Goal: Information Seeking & Learning: Learn about a topic

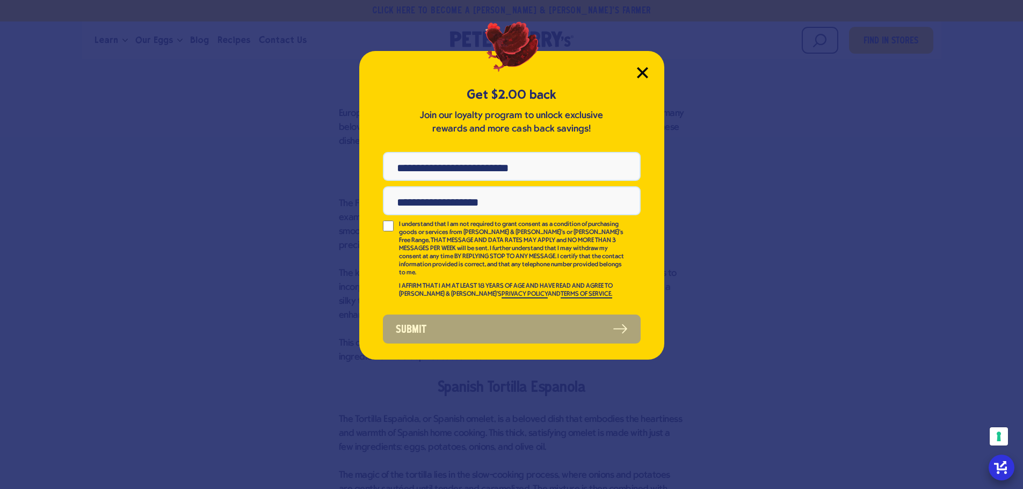
click at [640, 75] on icon "Close Modal" at bounding box center [642, 73] width 10 height 10
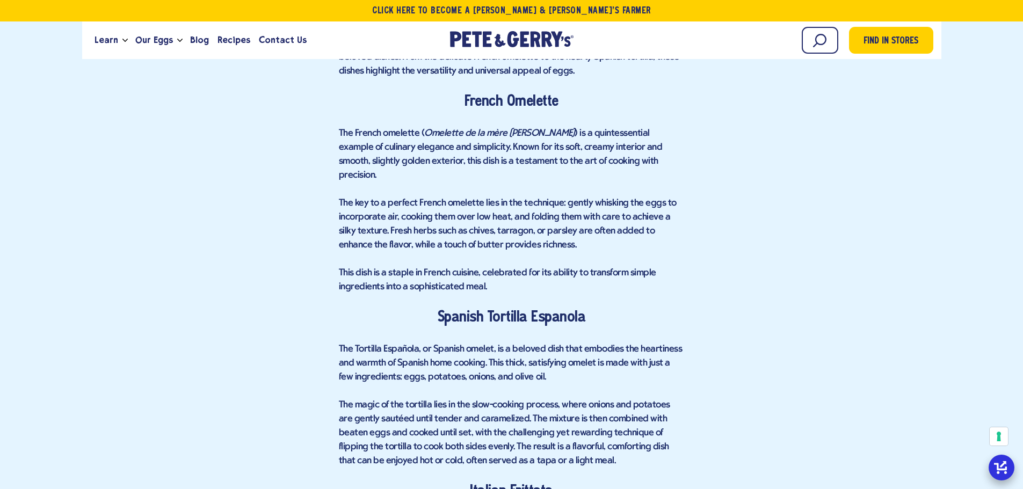
scroll to position [1424, 0]
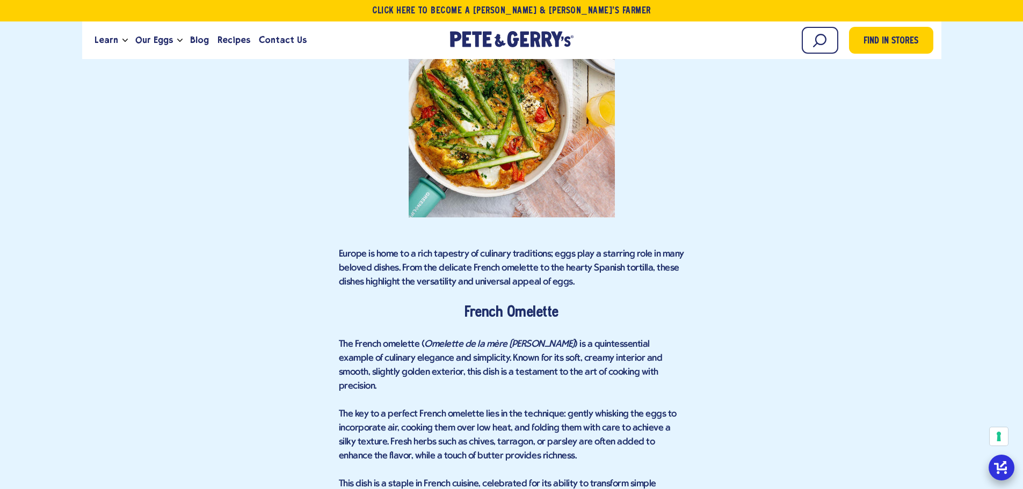
scroll to position [1263, 0]
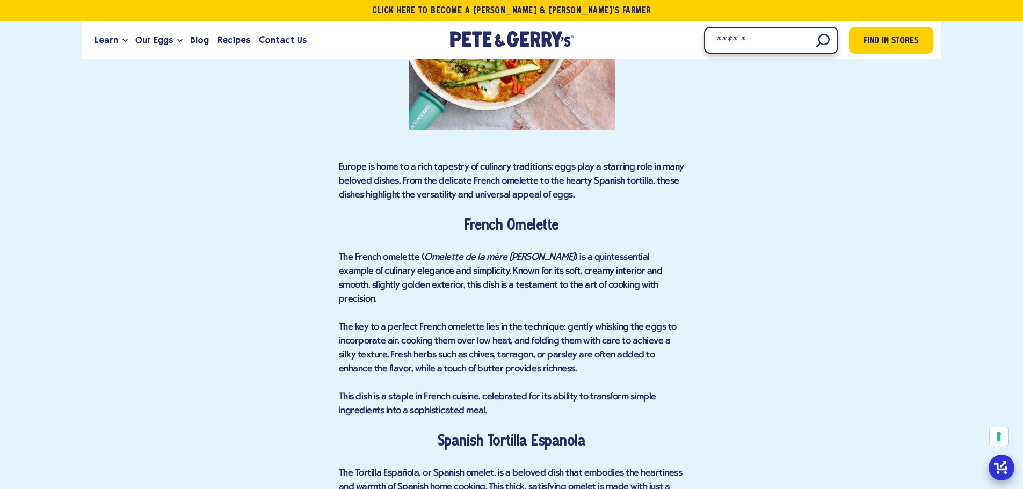
click at [816, 41] on input "Search" at bounding box center [771, 40] width 134 height 27
click at [828, 52] on input "Search" at bounding box center [771, 40] width 134 height 27
click at [774, 37] on input "Search" at bounding box center [771, 40] width 134 height 27
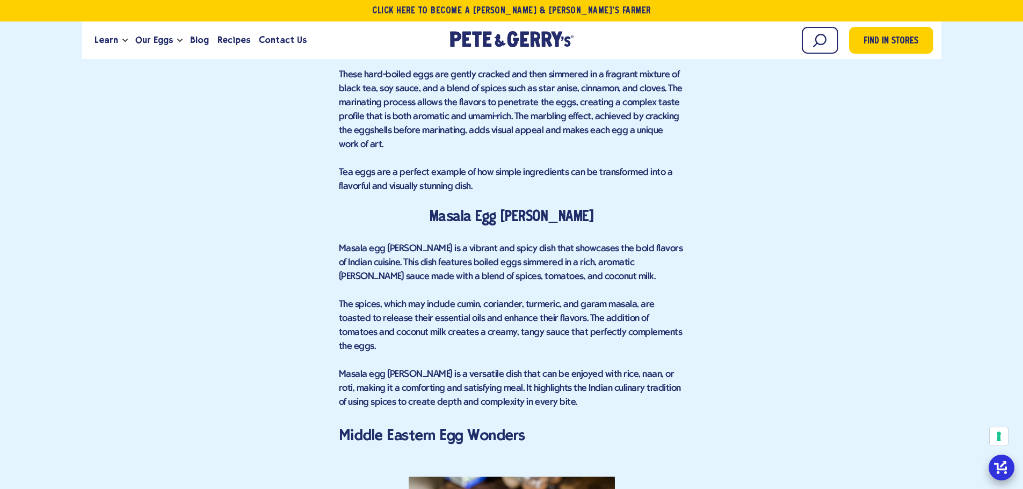
scroll to position [2552, 0]
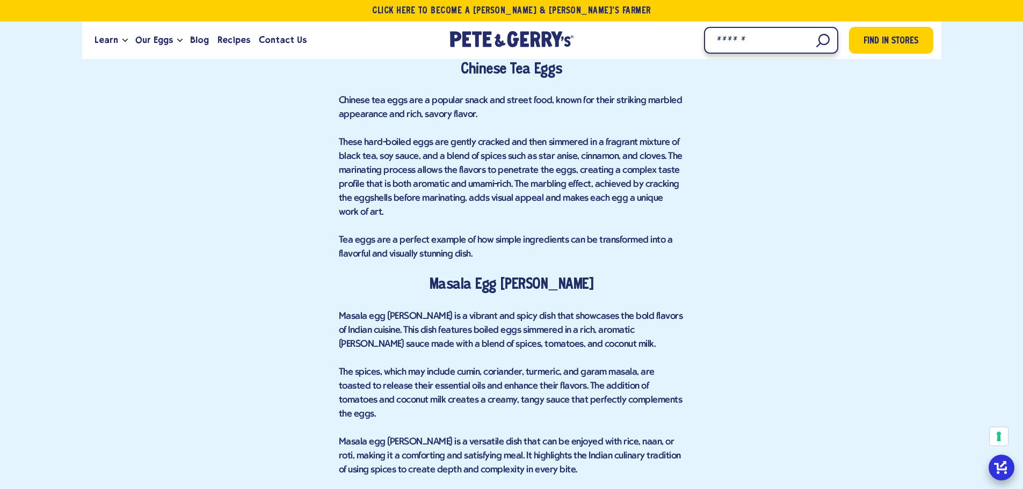
click at [822, 40] on input "Search" at bounding box center [771, 40] width 134 height 27
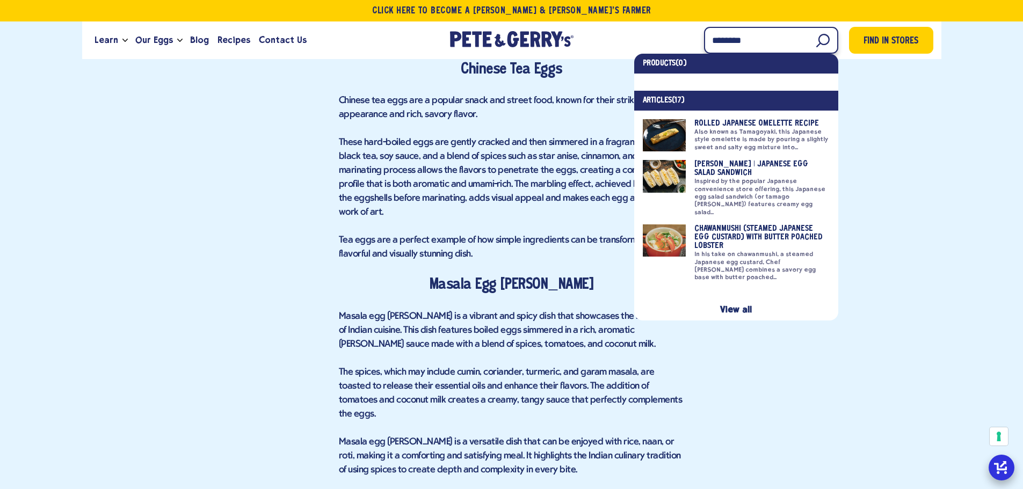
type input "********"
click at [740, 304] on link "View all" at bounding box center [736, 309] width 32 height 10
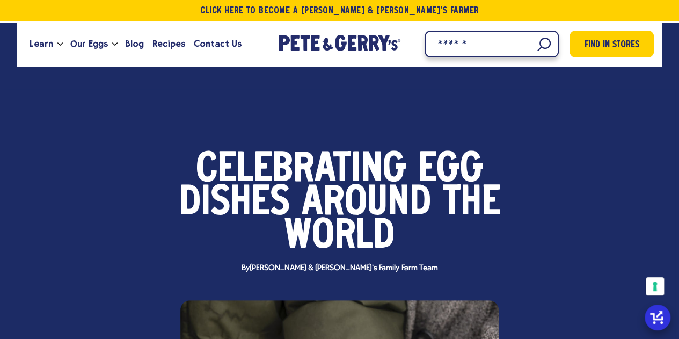
click at [535, 47] on input "Search" at bounding box center [492, 44] width 134 height 27
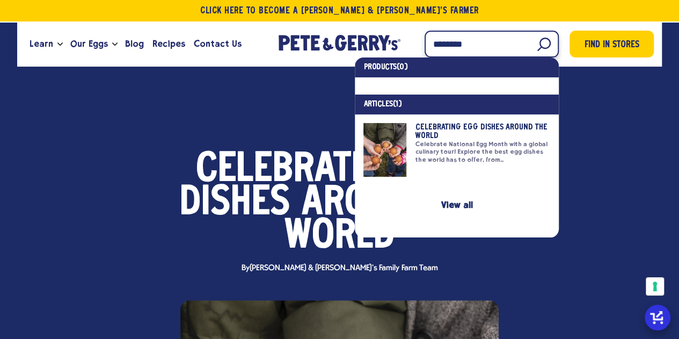
type input "********"
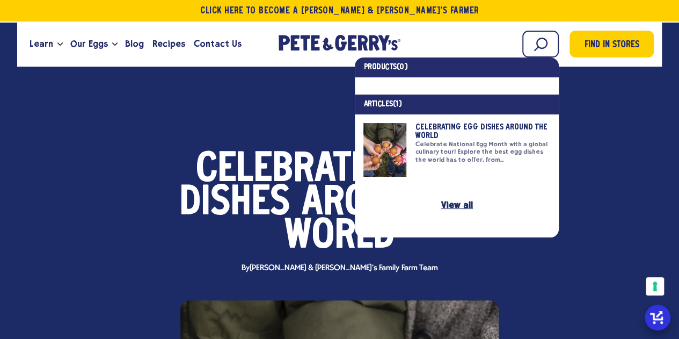
click at [469, 207] on link "View all" at bounding box center [457, 205] width 32 height 10
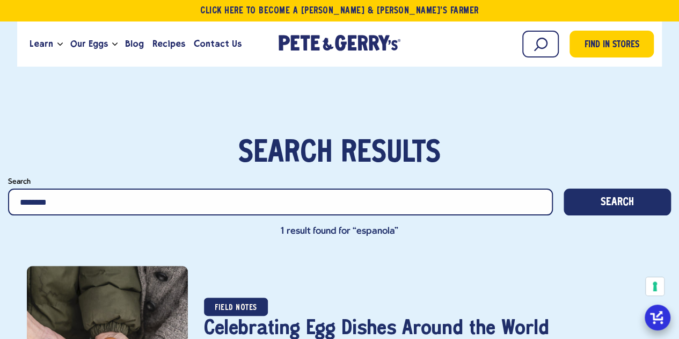
drag, startPoint x: 234, startPoint y: 209, endPoint x: 1, endPoint y: 178, distance: 234.5
click at [1, 178] on div "Search results Search ******** Search Search 1 result found for “espanola”" at bounding box center [339, 187] width 679 height 101
type input "*"
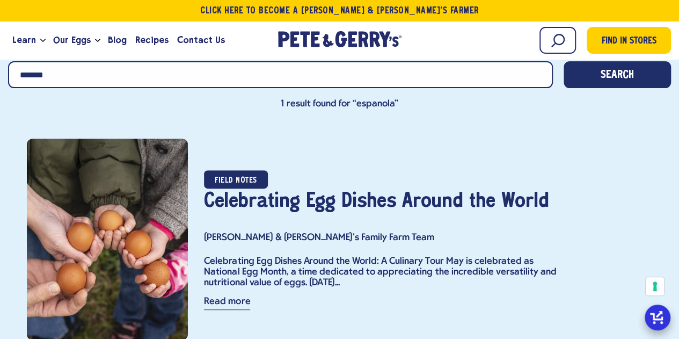
scroll to position [128, 0]
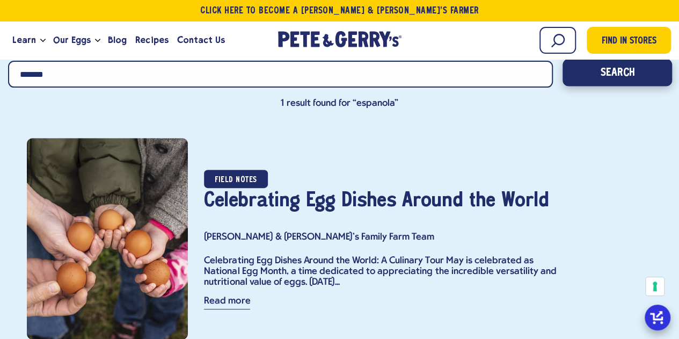
type input "*******"
click at [597, 63] on button "Search" at bounding box center [618, 72] width 110 height 27
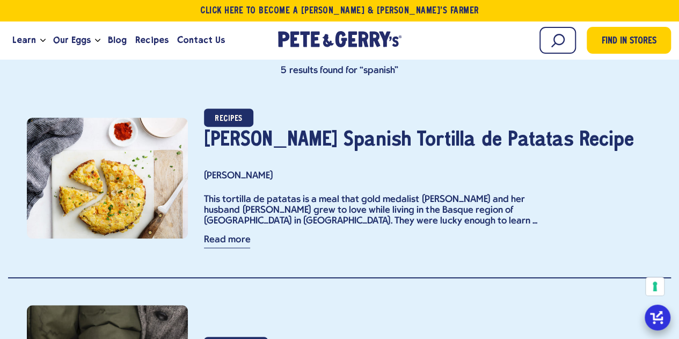
scroll to position [161, 0]
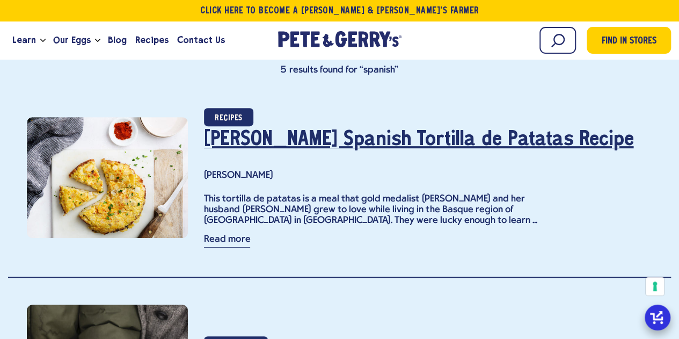
click at [383, 135] on link "Gwen Jorgensen's Spanish Tortilla de Patatas Recipe" at bounding box center [418, 139] width 429 height 19
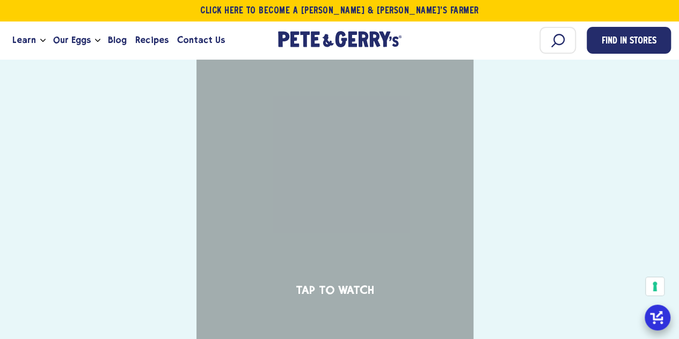
scroll to position [1270, 0]
click at [338, 241] on div "Tap to Watch" at bounding box center [334, 287] width 277 height 493
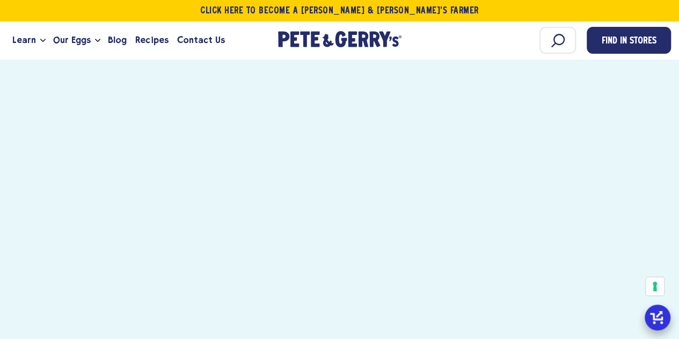
scroll to position [1348, 0]
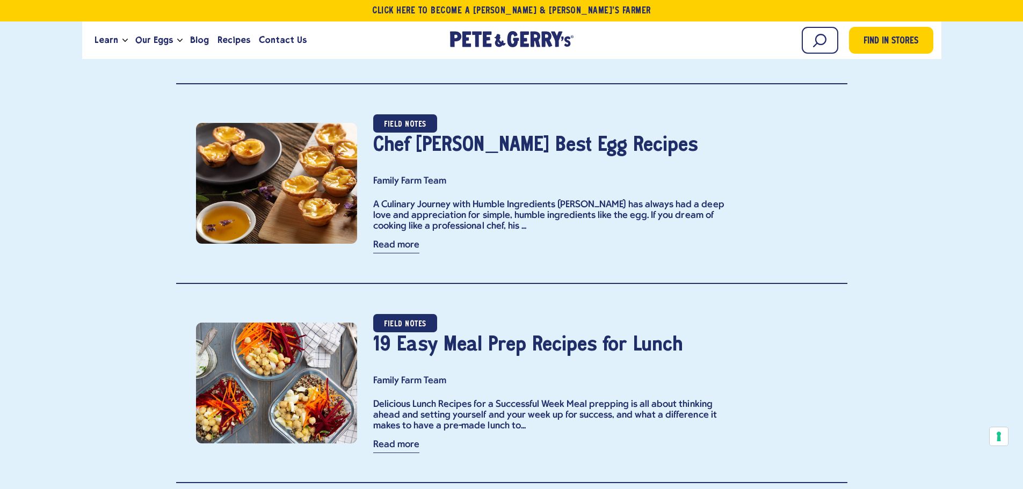
scroll to position [1630, 0]
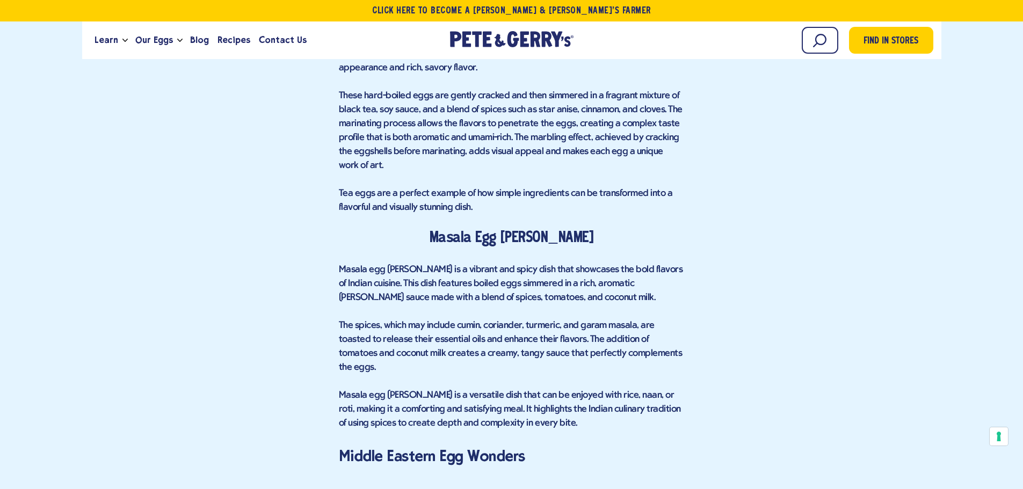
scroll to position [2523, 0]
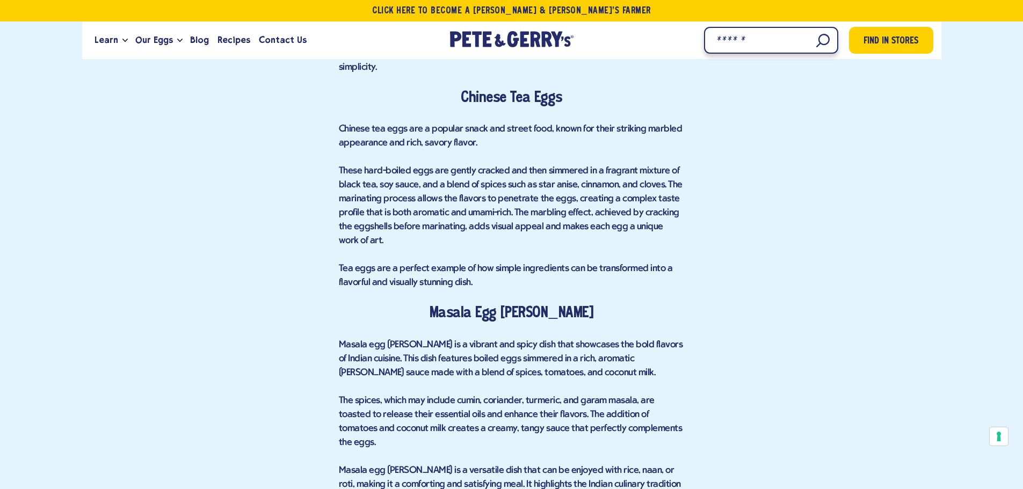
click at [801, 42] on input "Search" at bounding box center [771, 40] width 134 height 27
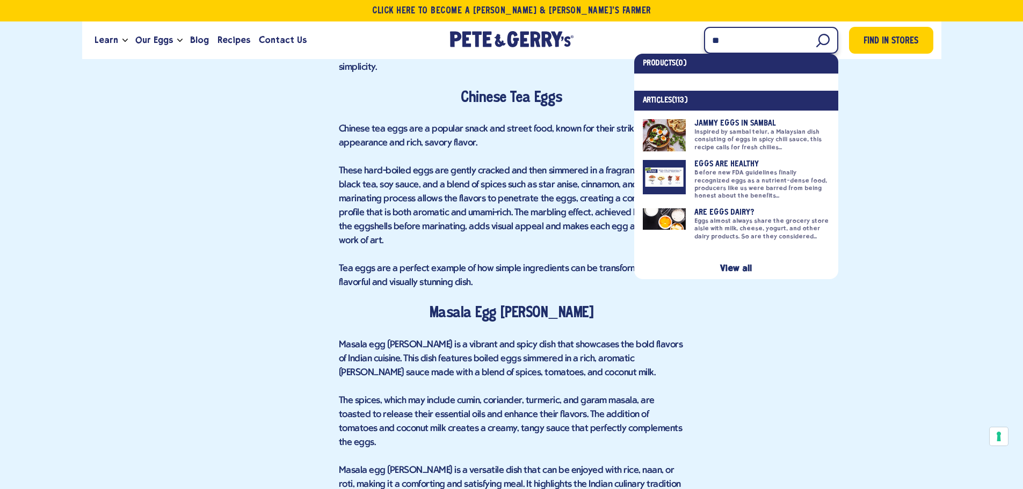
type input "*"
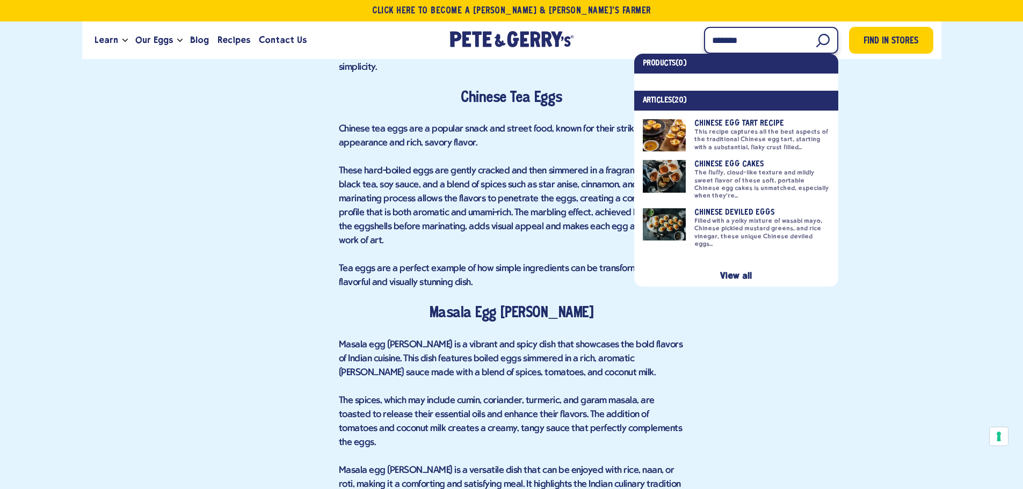
type input "*******"
click at [787, 174] on link at bounding box center [736, 180] width 187 height 40
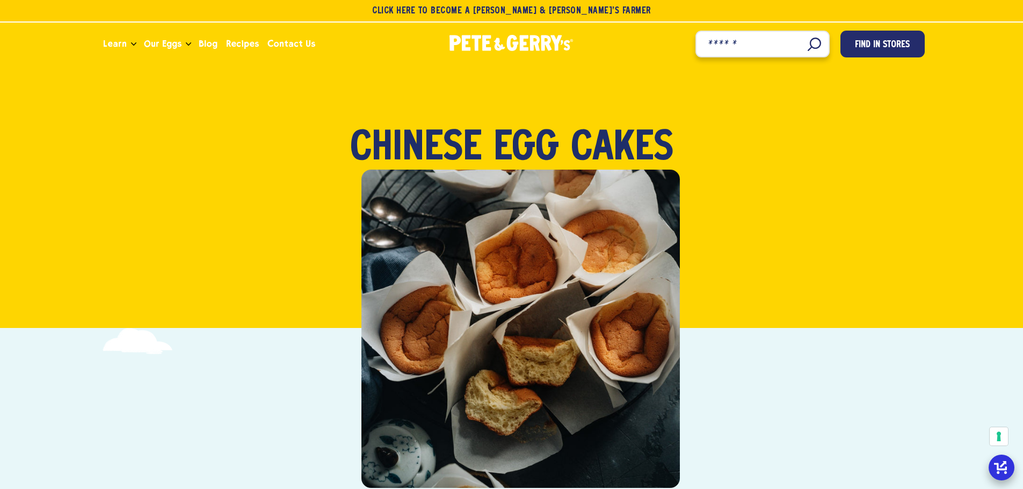
click at [808, 46] on input "Search" at bounding box center [762, 44] width 134 height 27
click at [740, 43] on input "Search" at bounding box center [762, 44] width 134 height 27
type input "********"
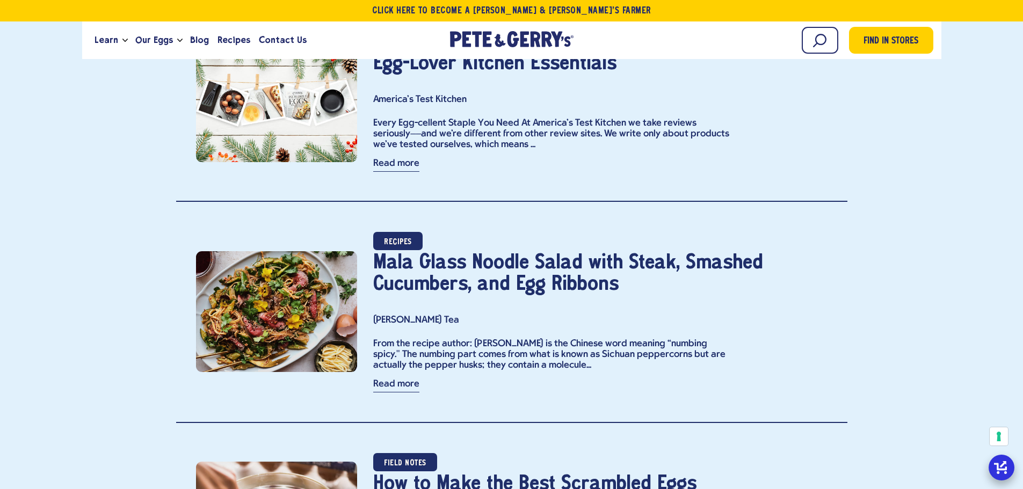
scroll to position [3131, 0]
click at [813, 46] on input "Search" at bounding box center [771, 40] width 134 height 27
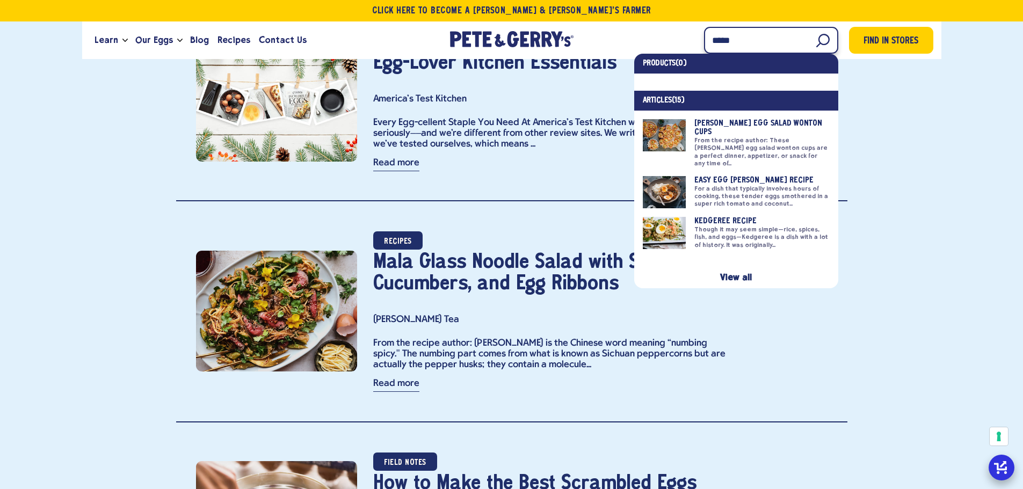
type input "*****"
click at [785, 176] on link at bounding box center [736, 192] width 187 height 32
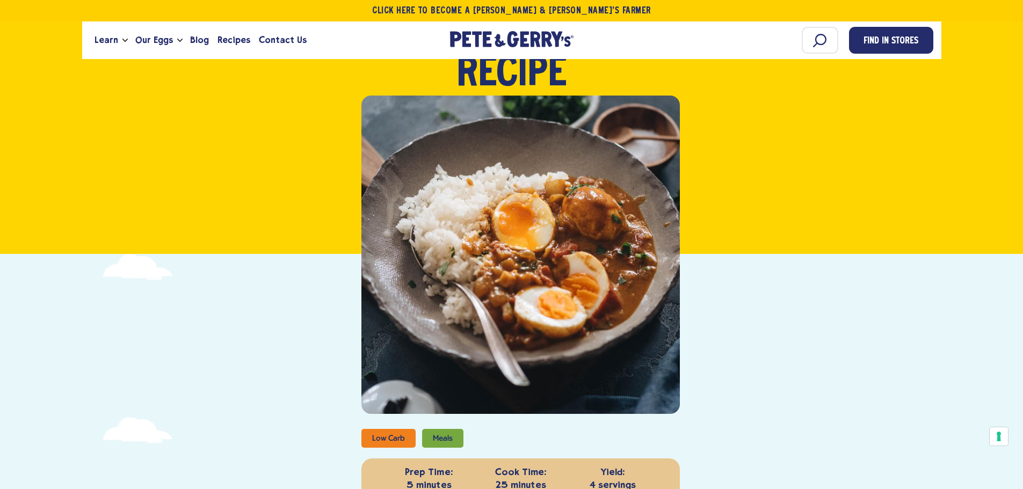
scroll to position [5, 0]
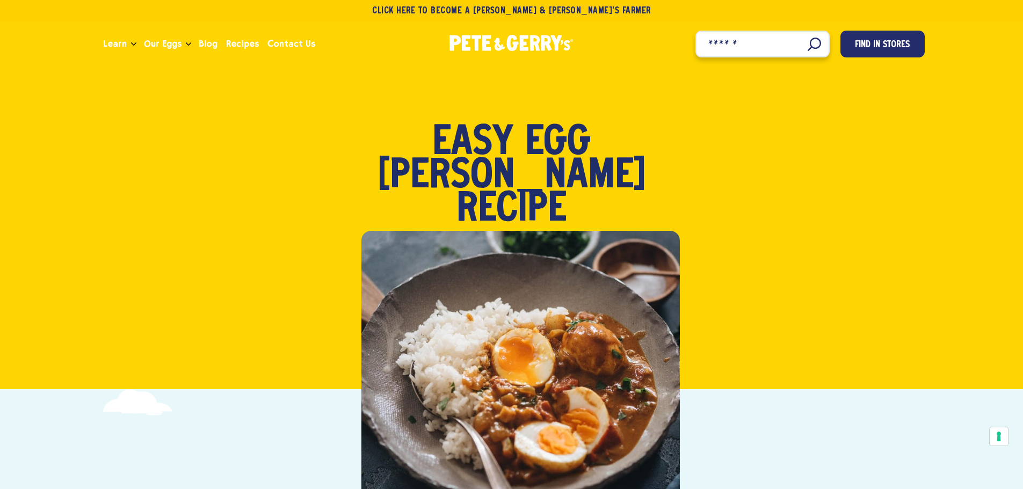
click at [818, 48] on input "Search" at bounding box center [762, 44] width 134 height 27
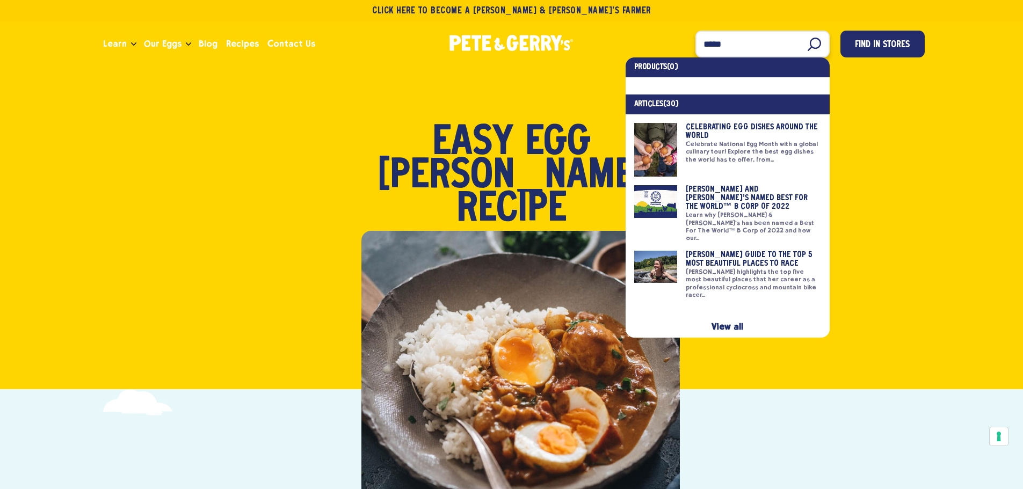
type input "*****"
click at [686, 149] on link at bounding box center [727, 150] width 187 height 54
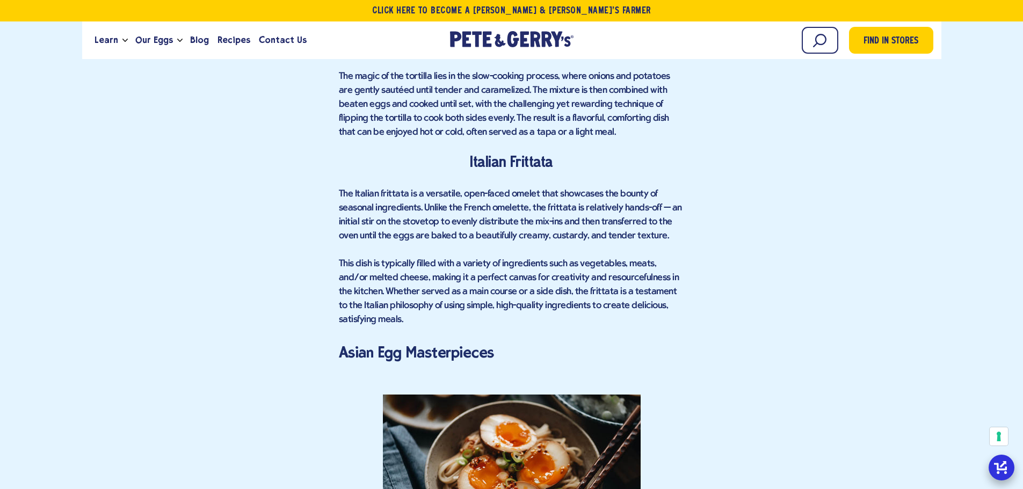
scroll to position [1717, 0]
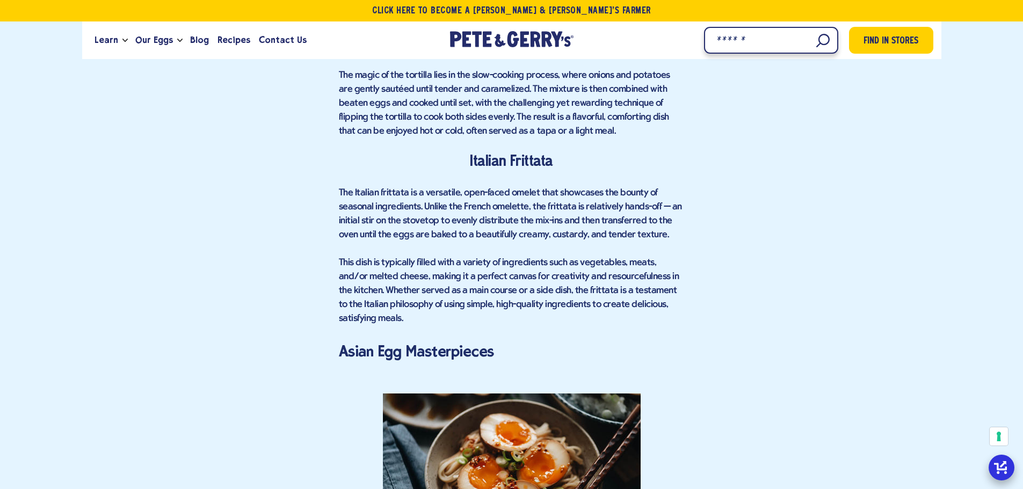
click at [816, 37] on input "Search" at bounding box center [771, 40] width 134 height 27
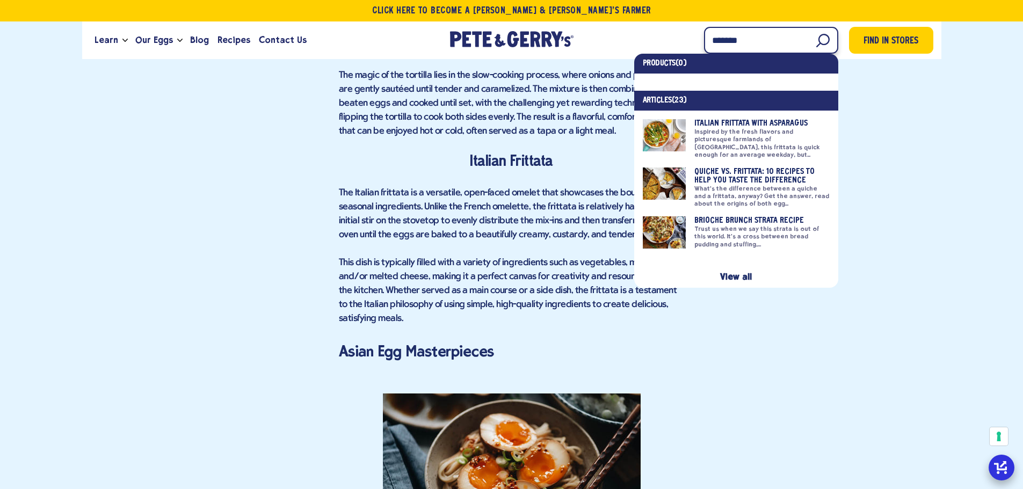
type input "*******"
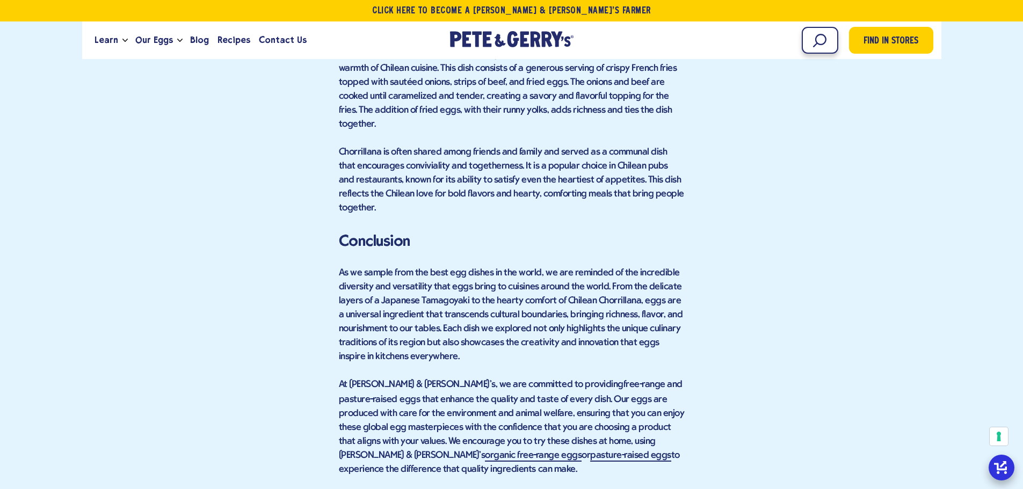
scroll to position [5467, 0]
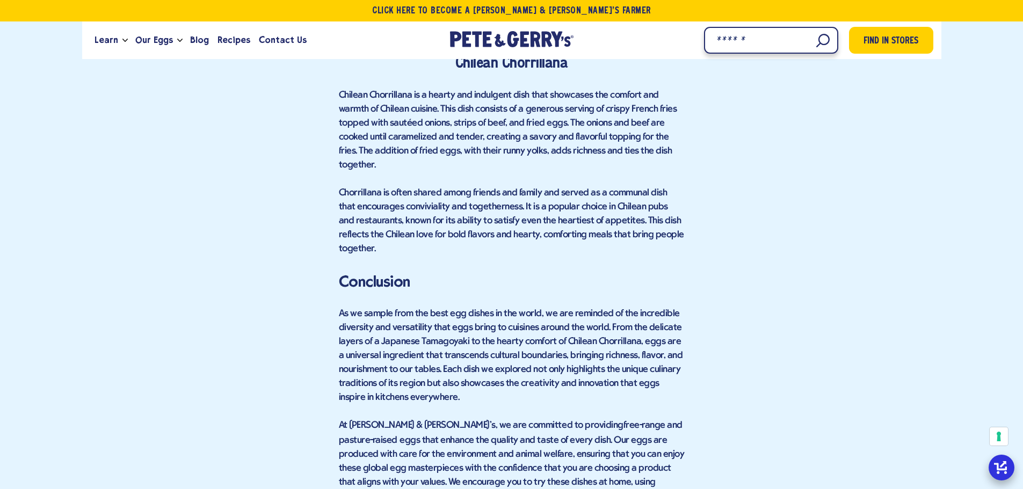
click at [806, 32] on input "Search" at bounding box center [771, 40] width 134 height 27
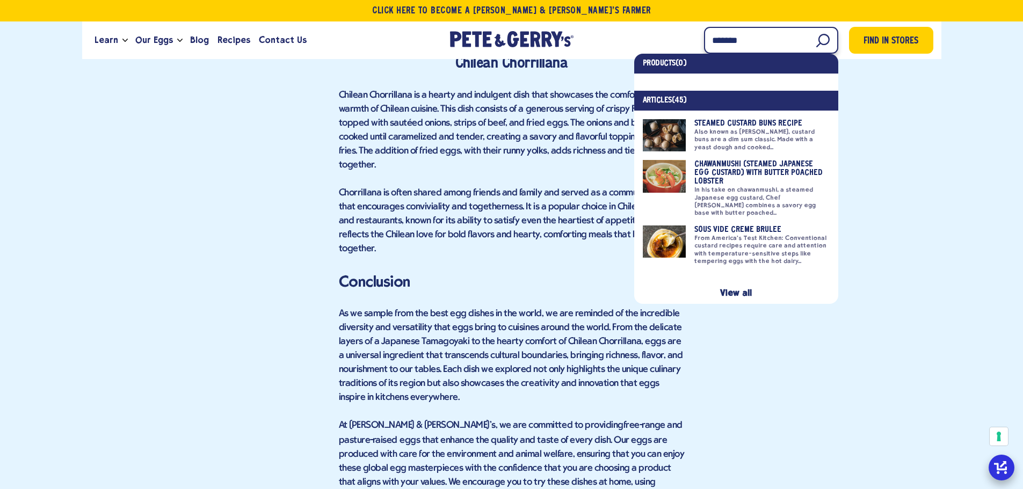
type input "*******"
click at [744, 288] on link "View all" at bounding box center [736, 293] width 32 height 10
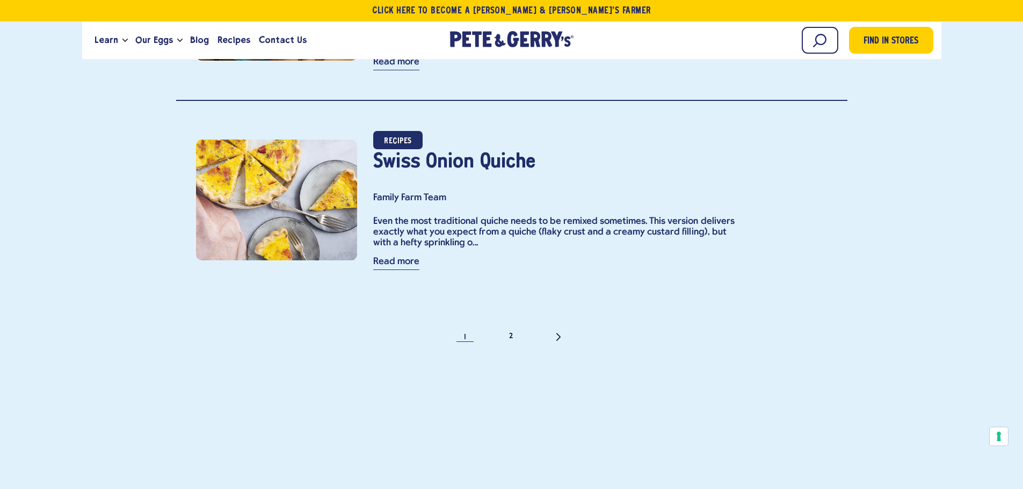
scroll to position [4794, 0]
click at [512, 331] on link "2" at bounding box center [511, 336] width 11 height 11
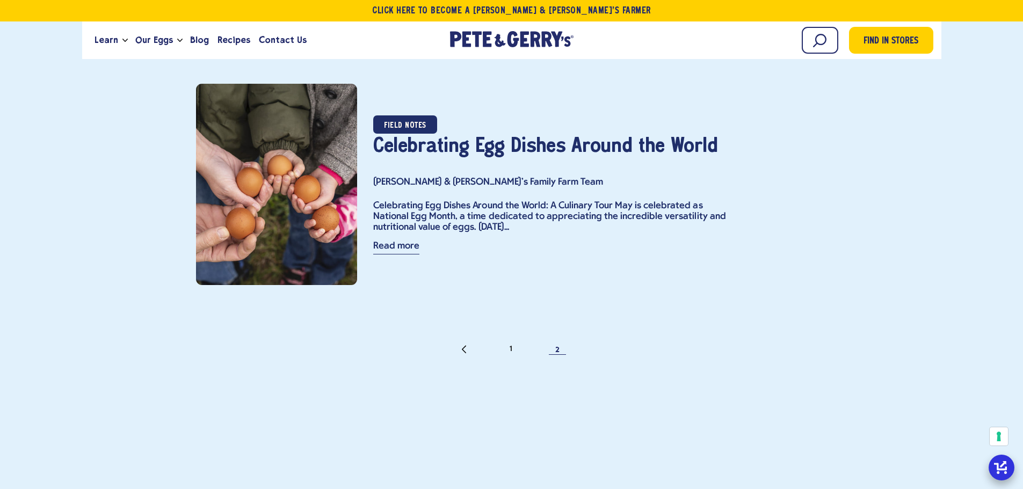
scroll to position [4308, 0]
click at [567, 163] on div "Field notes Celebrating Egg Dishes Around the World [PERSON_NAME] & [PERSON_NAM…" at bounding box center [592, 184] width 470 height 145
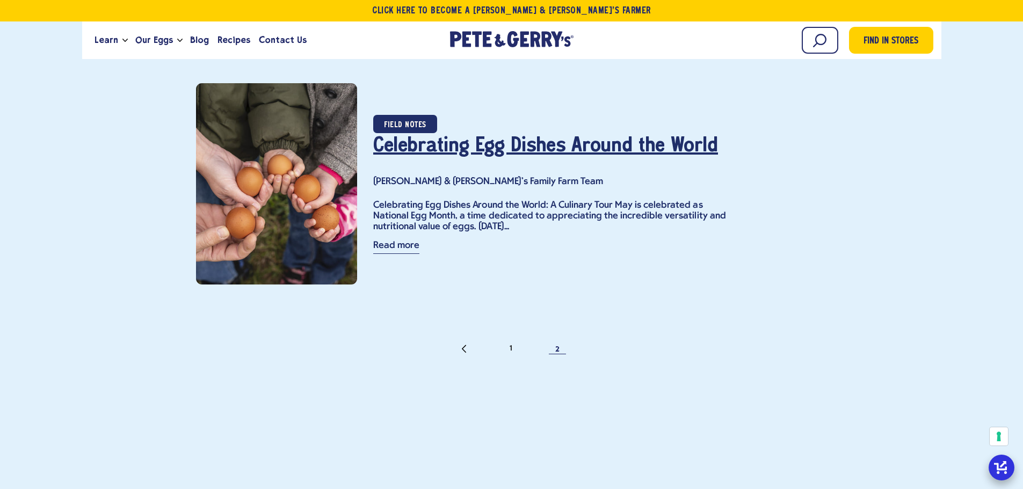
click at [581, 148] on link "Celebrating Egg Dishes Around the World" at bounding box center [545, 145] width 345 height 19
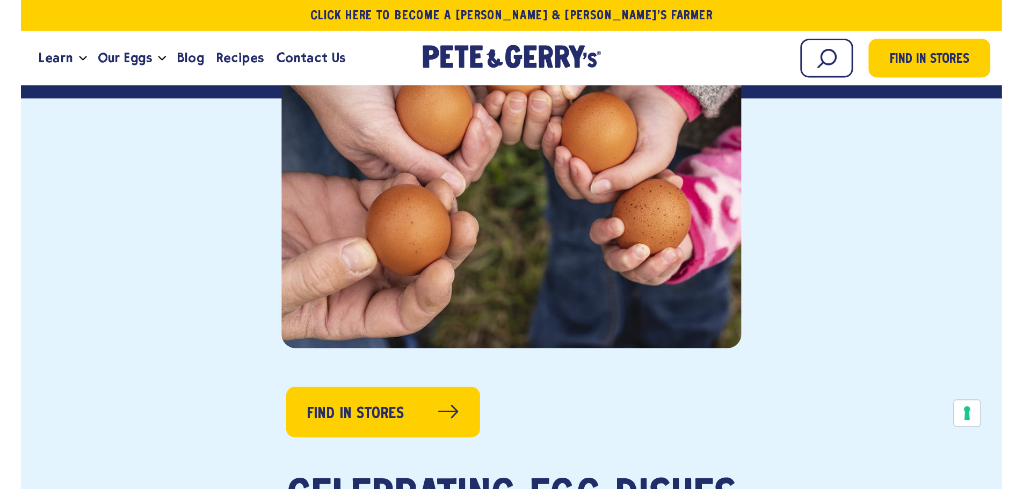
scroll to position [377, 0]
